Goal: Task Accomplishment & Management: Manage account settings

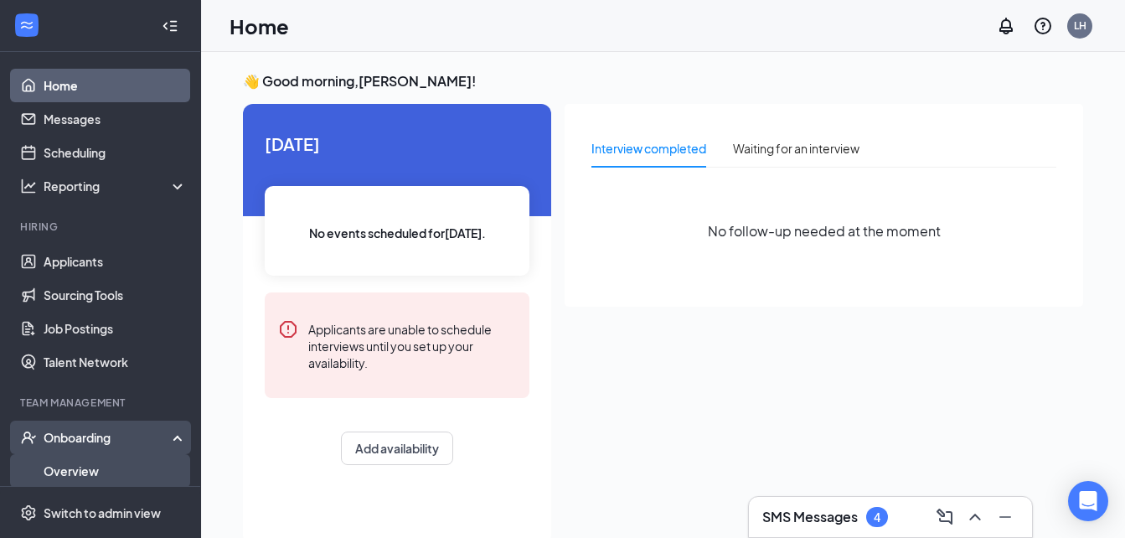
click at [125, 462] on link "Overview" at bounding box center [115, 471] width 143 height 34
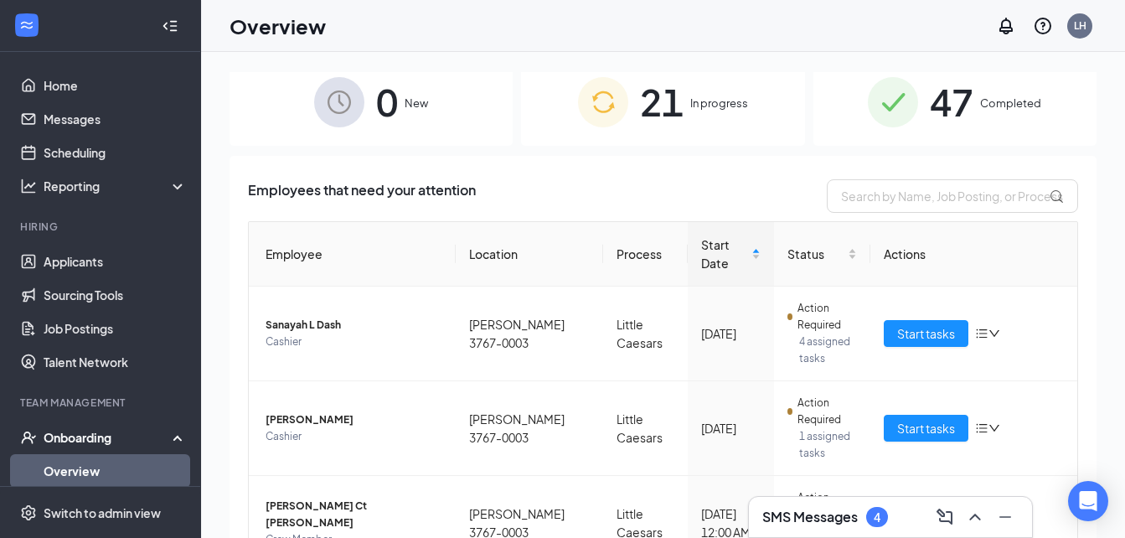
click at [640, 104] on span "21" at bounding box center [662, 102] width 44 height 58
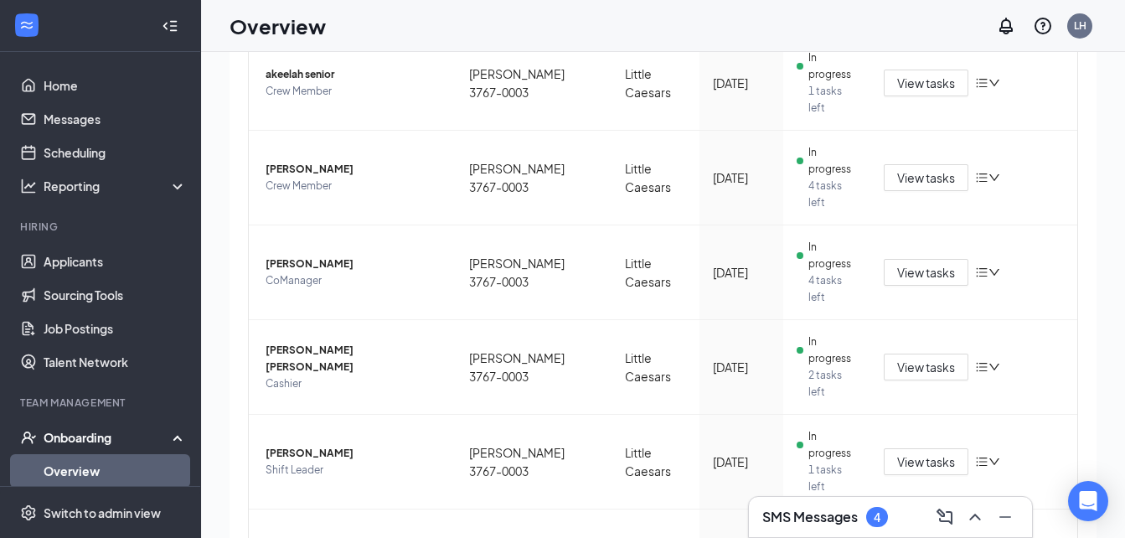
scroll to position [75, 0]
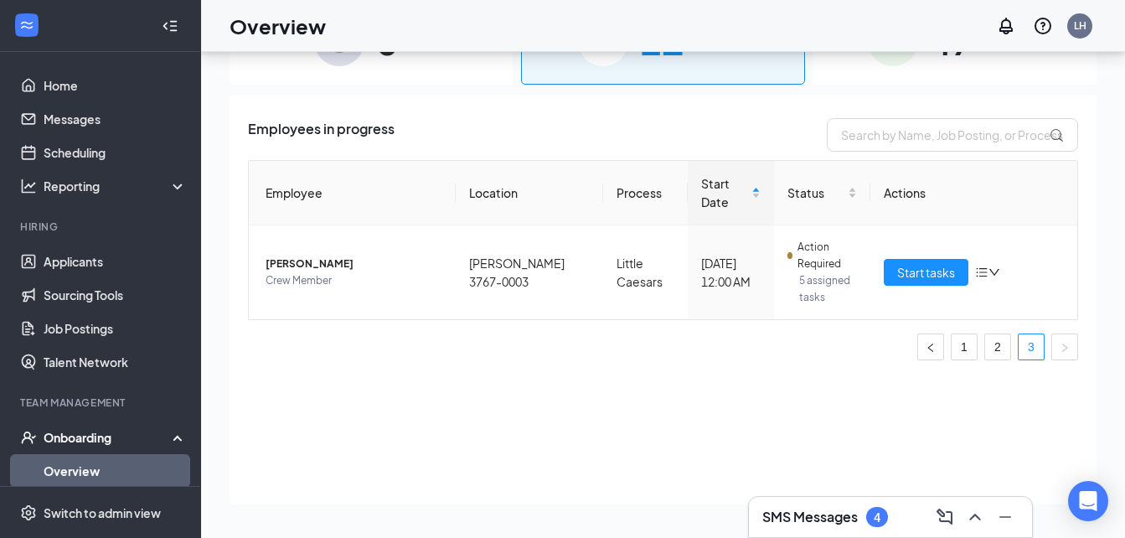
click at [906, 58] on img at bounding box center [893, 41] width 50 height 50
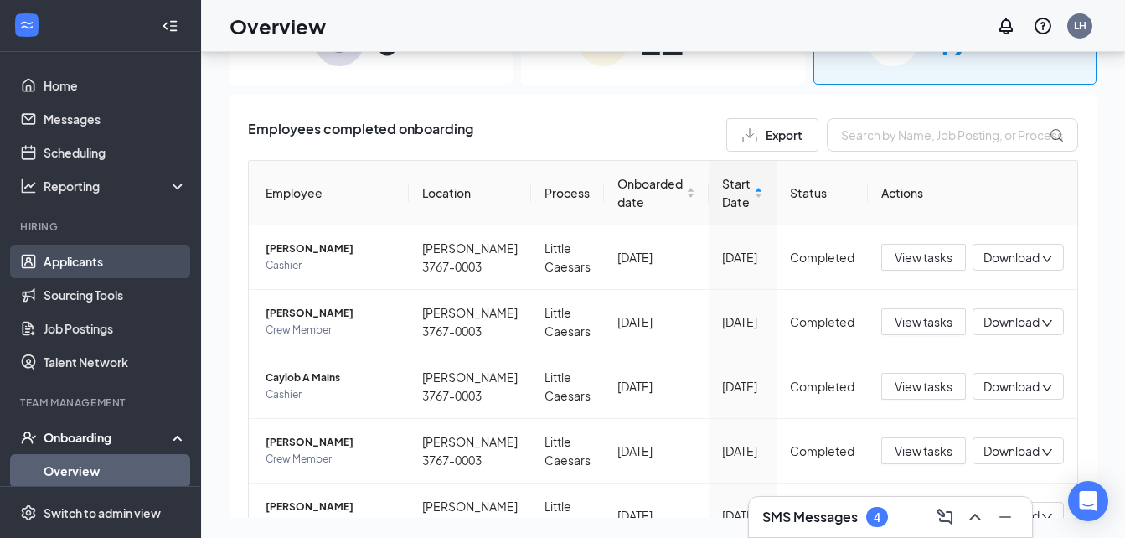
click at [153, 253] on link "Applicants" at bounding box center [115, 262] width 143 height 34
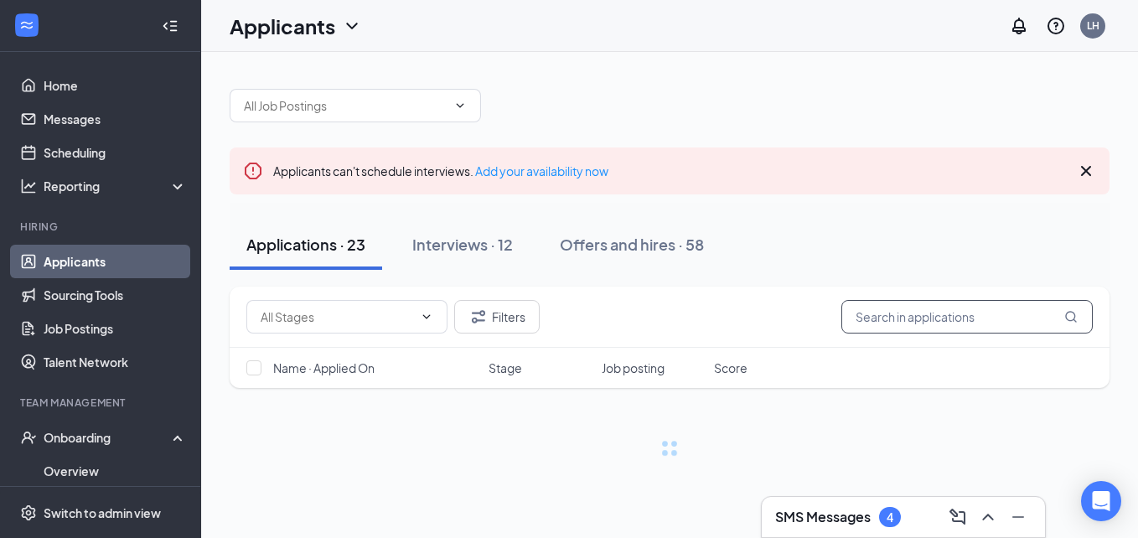
click at [933, 319] on input "text" at bounding box center [966, 317] width 251 height 34
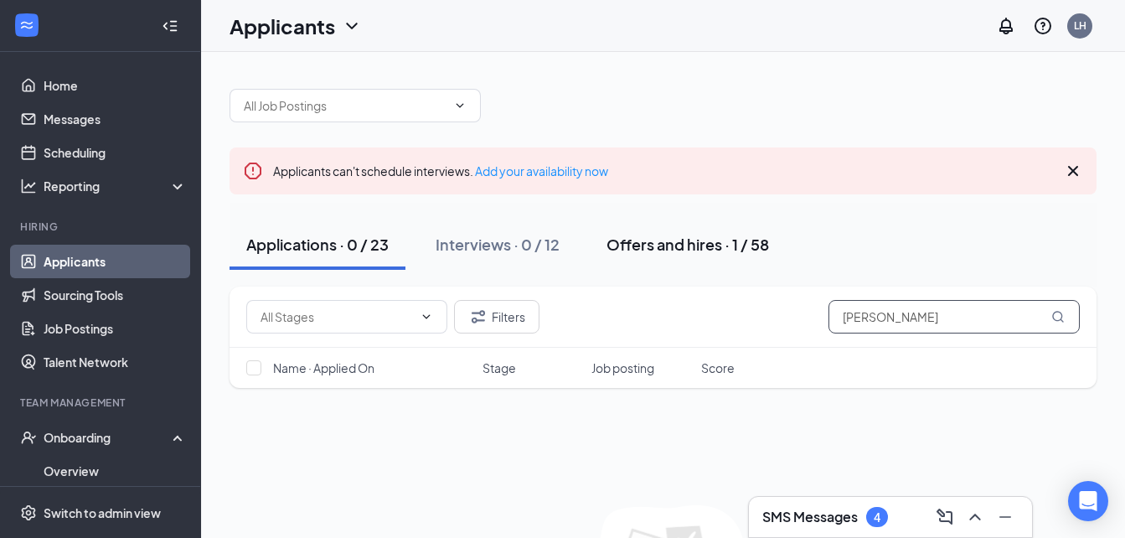
type input "[PERSON_NAME]"
click at [715, 250] on div "Offers and hires · 1 / 58" at bounding box center [688, 244] width 163 height 21
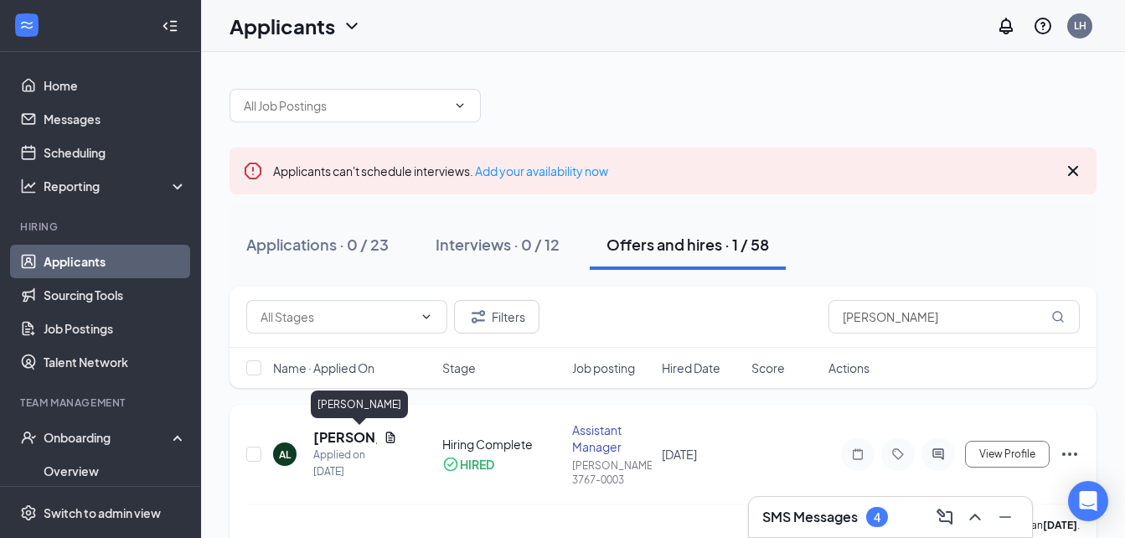
click at [354, 436] on h5 "[PERSON_NAME]" at bounding box center [345, 437] width 64 height 18
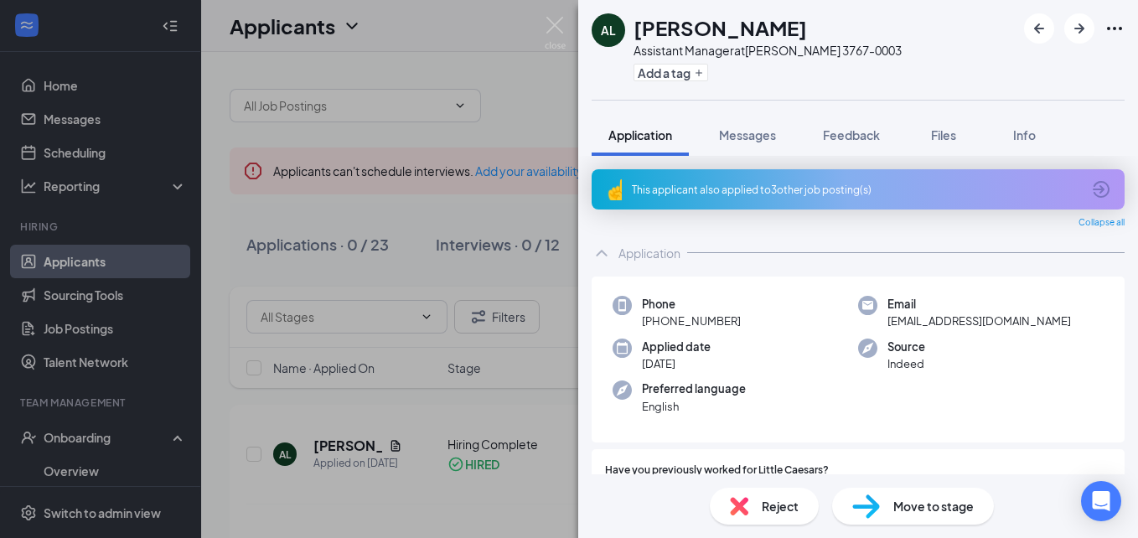
click at [924, 504] on span "Move to stage" at bounding box center [933, 506] width 80 height 18
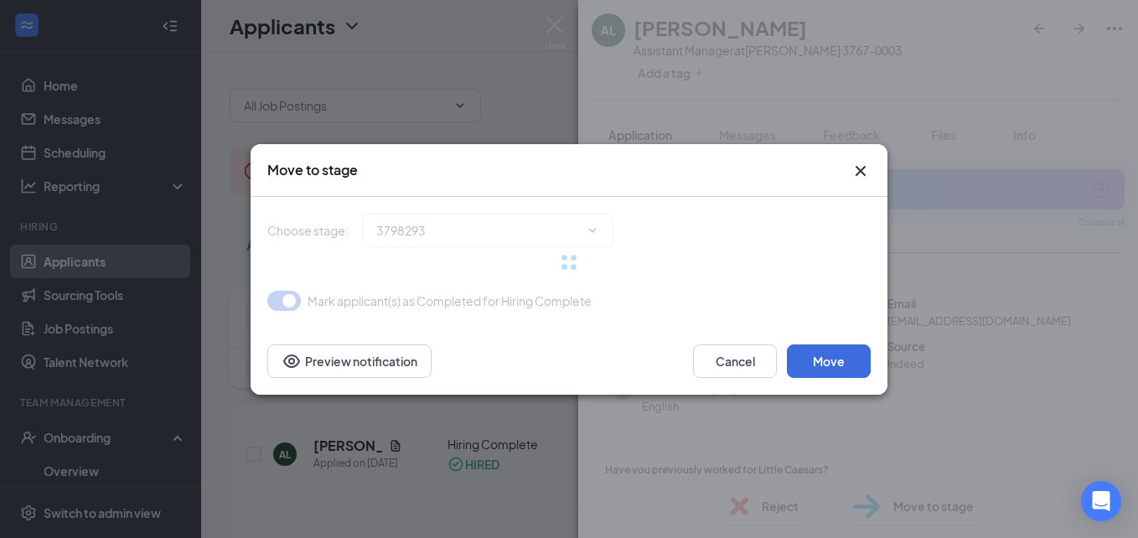
type input "Hiring Complete (current stage)"
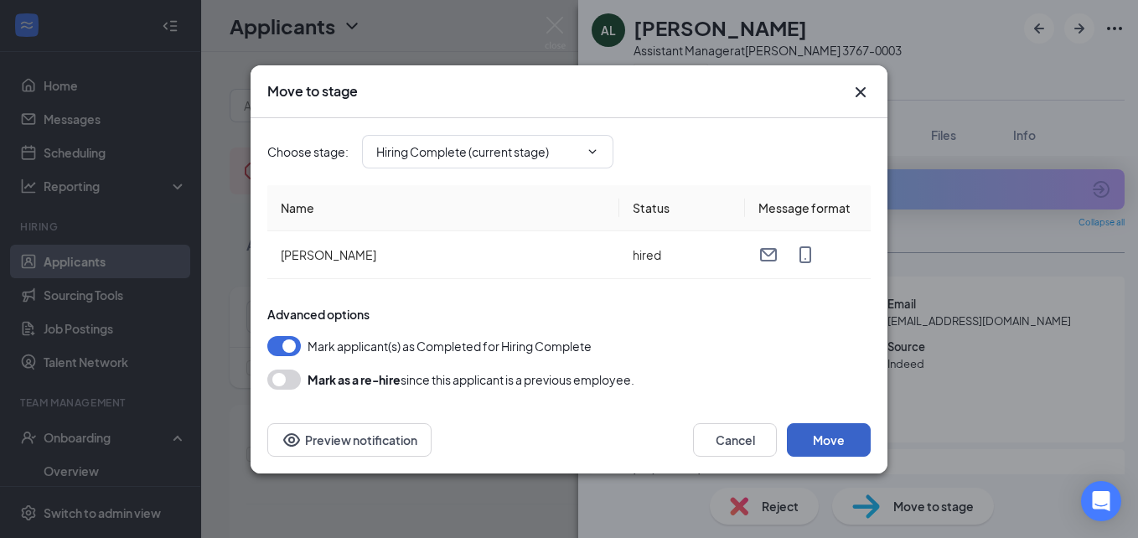
click at [829, 439] on button "Move" at bounding box center [829, 440] width 84 height 34
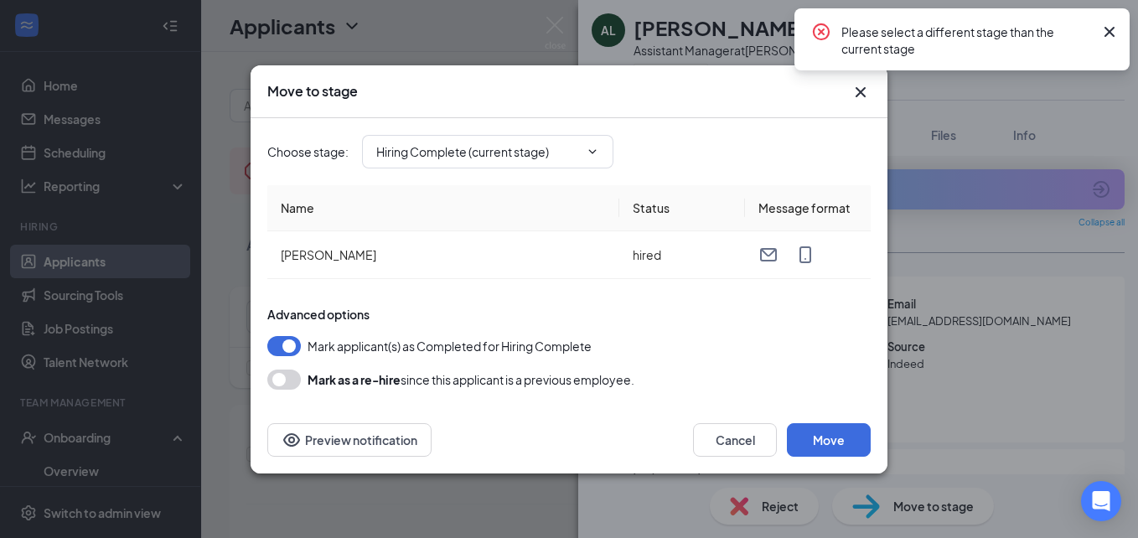
click at [871, 82] on div "Move to stage Choose stage : Hiring Complete (current stage) Name Status Messag…" at bounding box center [568, 269] width 637 height 408
click at [96, 439] on div "Move to stage Choose stage : Hiring Complete (current stage) Name Status Messag…" at bounding box center [569, 269] width 1138 height 538
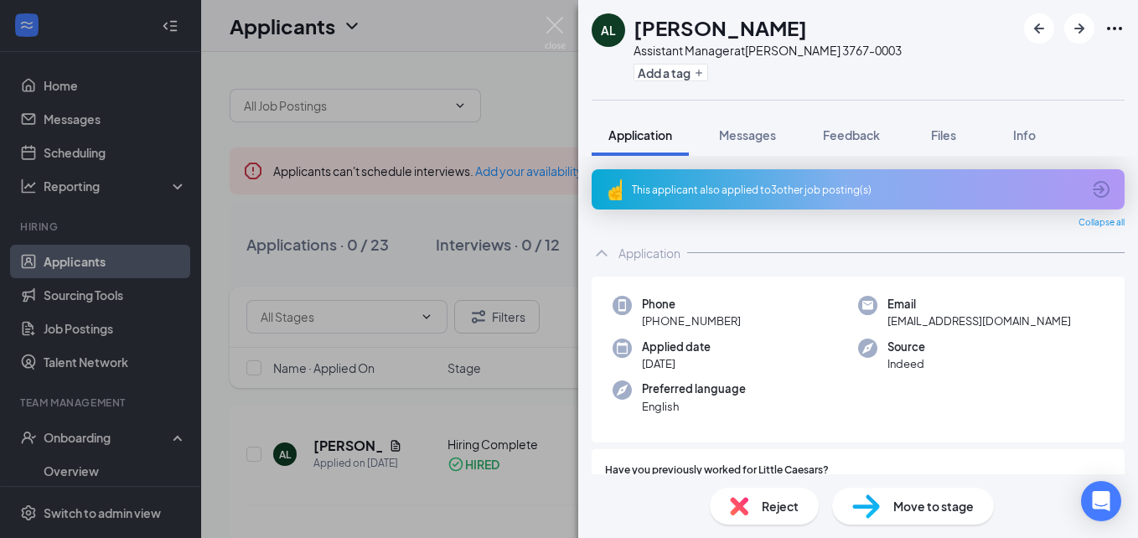
click at [137, 436] on div "AL [PERSON_NAME] Assistant Manager at [GEOGRAPHIC_DATA] 3767-0003 Add a tag App…" at bounding box center [569, 269] width 1138 height 538
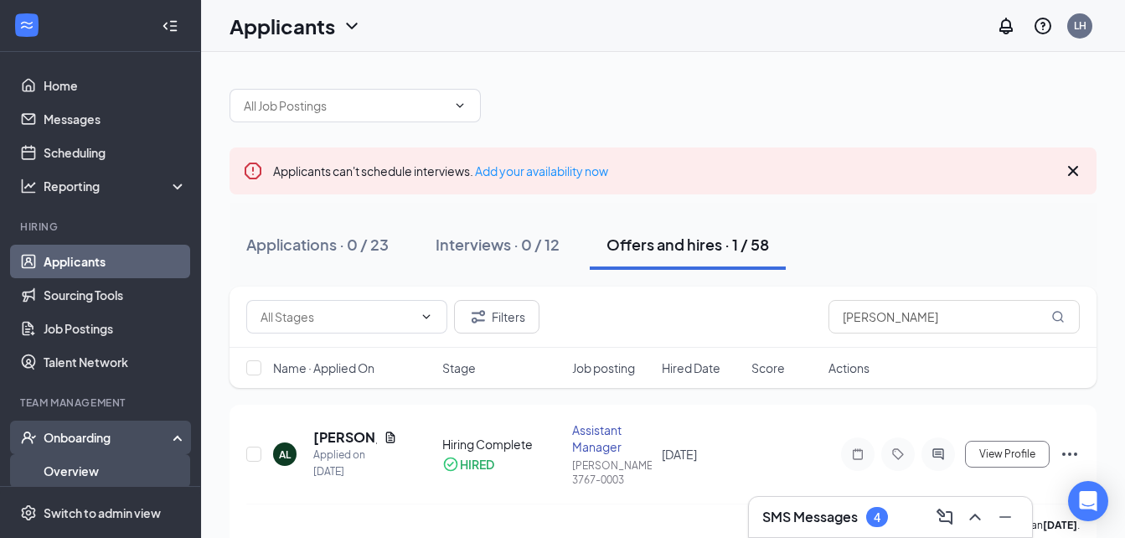
click at [109, 469] on link "Overview" at bounding box center [115, 471] width 143 height 34
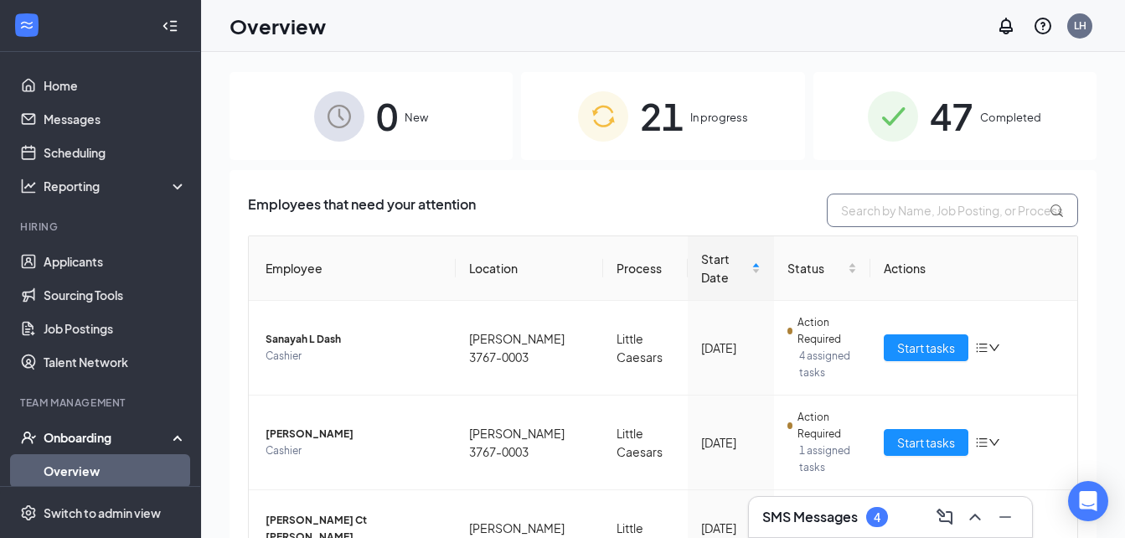
click at [897, 210] on input "text" at bounding box center [952, 211] width 251 height 34
click at [896, 109] on img at bounding box center [893, 116] width 50 height 50
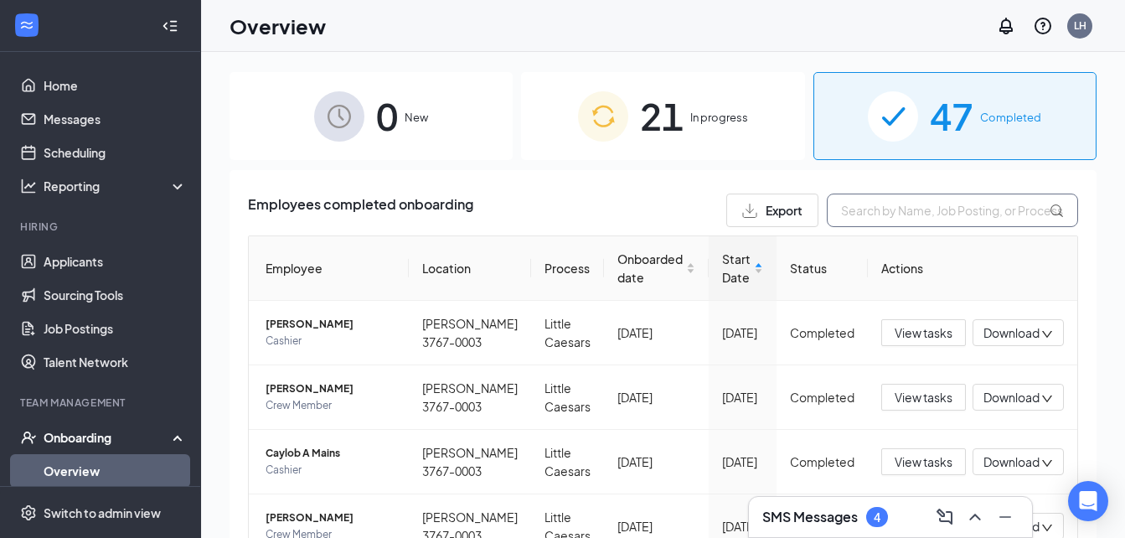
click at [896, 217] on input "text" at bounding box center [952, 211] width 251 height 34
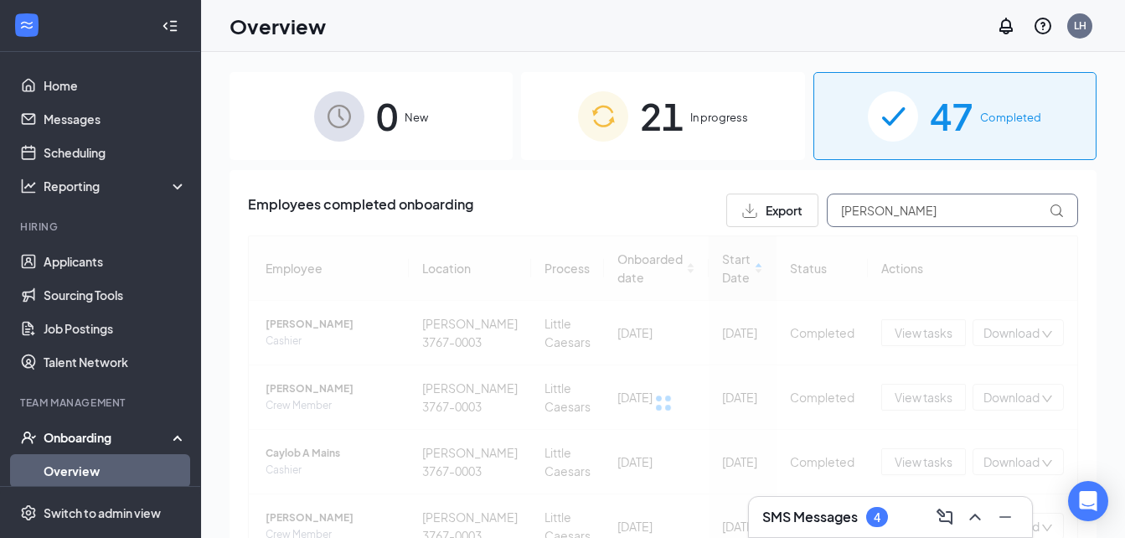
type input "[PERSON_NAME]"
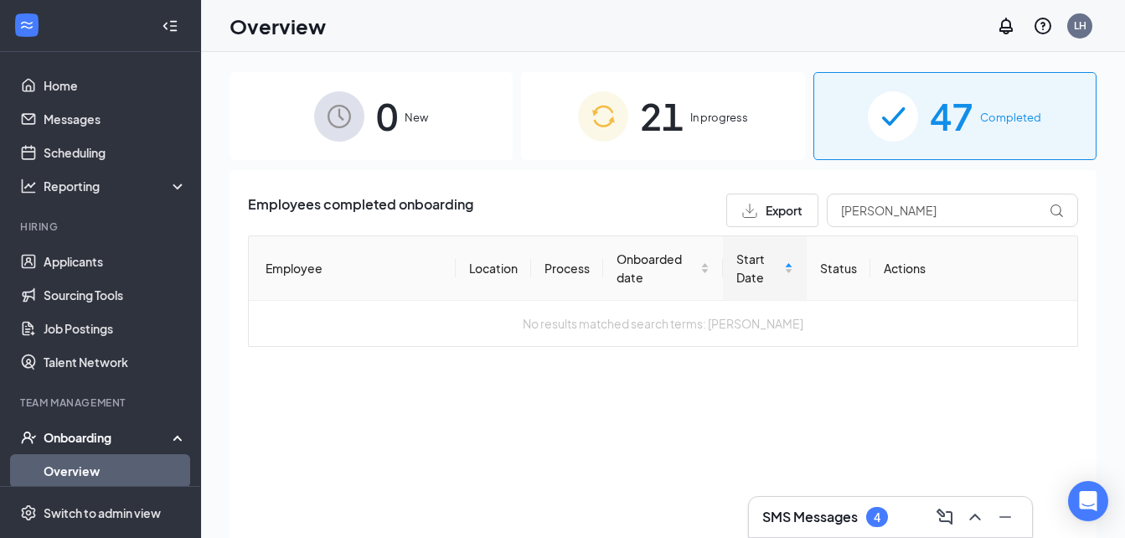
click at [654, 135] on span "21" at bounding box center [662, 116] width 44 height 58
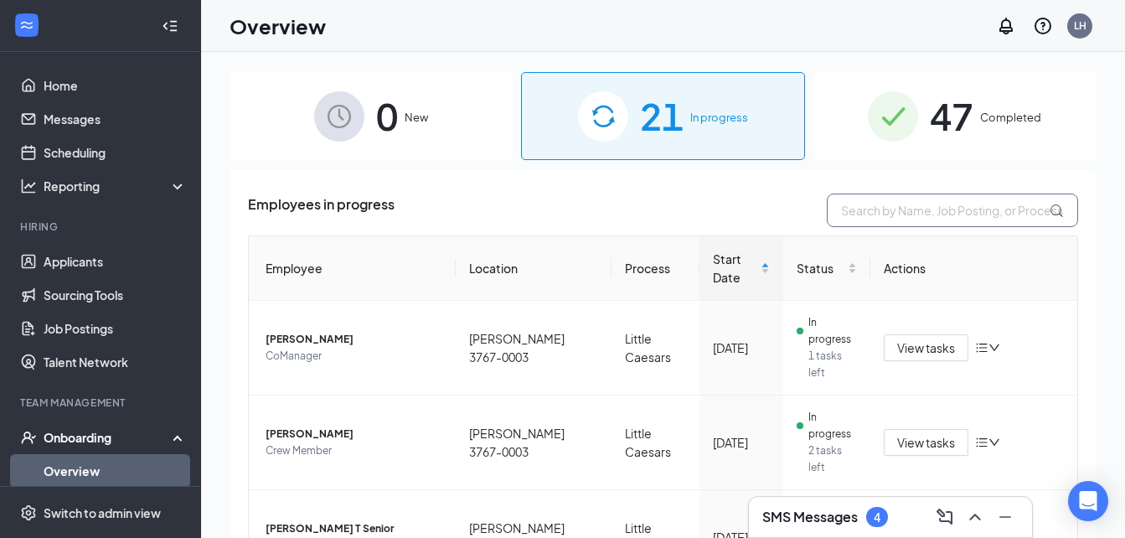
click at [870, 213] on input "text" at bounding box center [952, 211] width 251 height 34
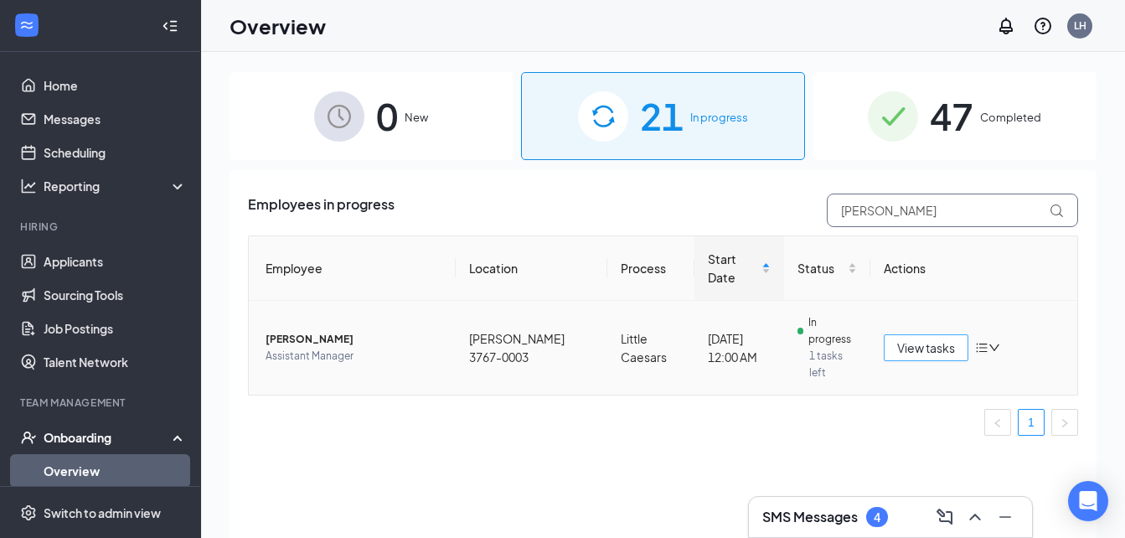
type input "[PERSON_NAME]"
click at [929, 338] on span "View tasks" at bounding box center [926, 347] width 58 height 18
